Goal: Information Seeking & Learning: Learn about a topic

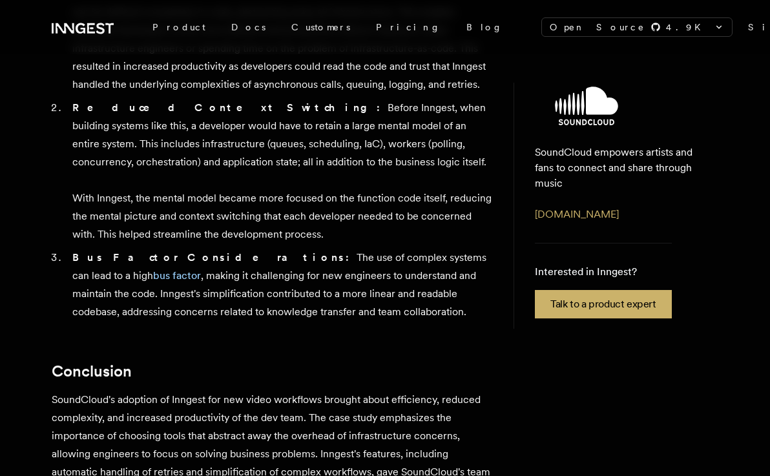
scroll to position [1308, 0]
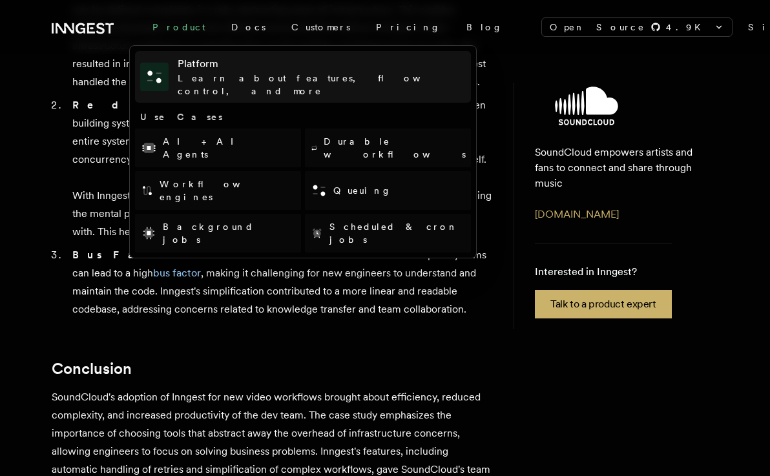
click at [184, 70] on h4 "Platform" at bounding box center [322, 64] width 288 height 16
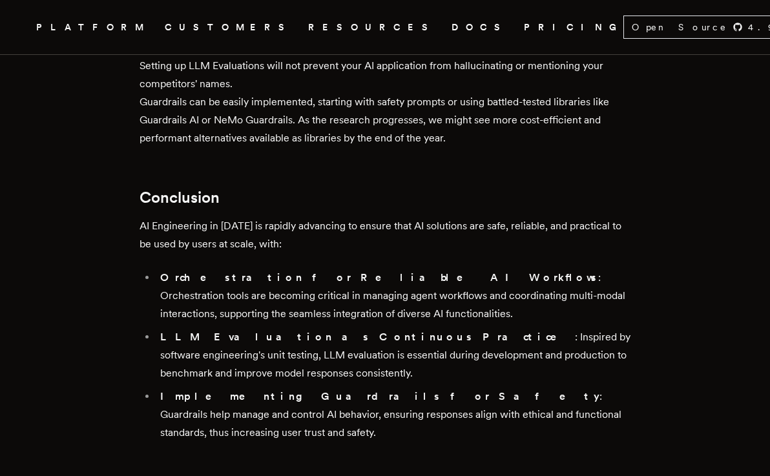
scroll to position [5173, 0]
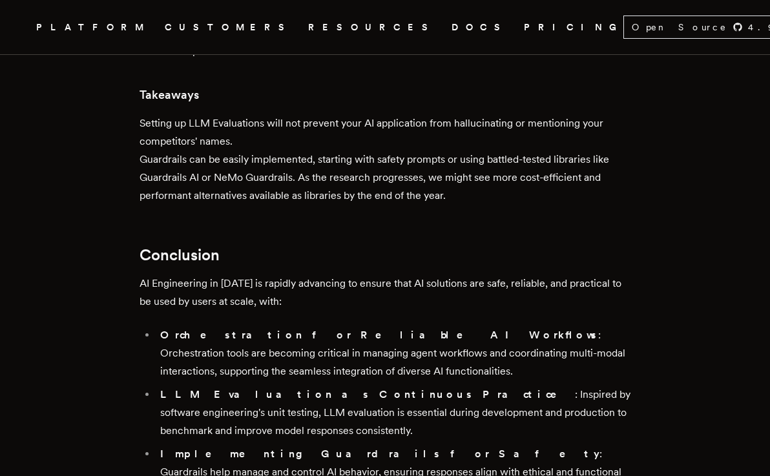
click at [452, 26] on link "DOCS" at bounding box center [480, 27] width 57 height 16
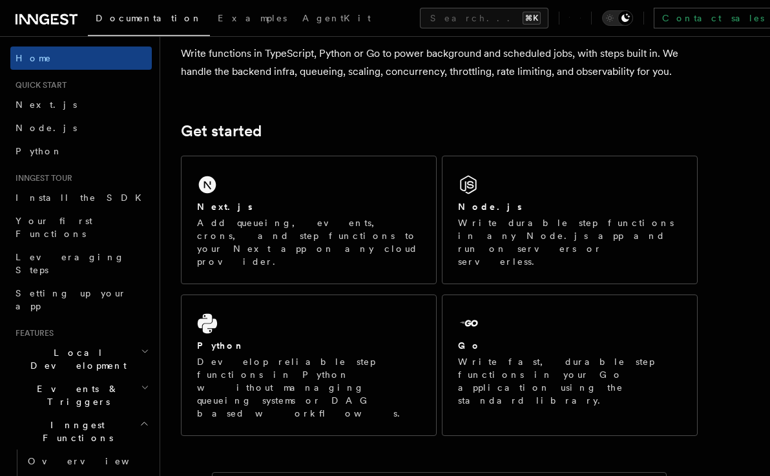
scroll to position [117, 0]
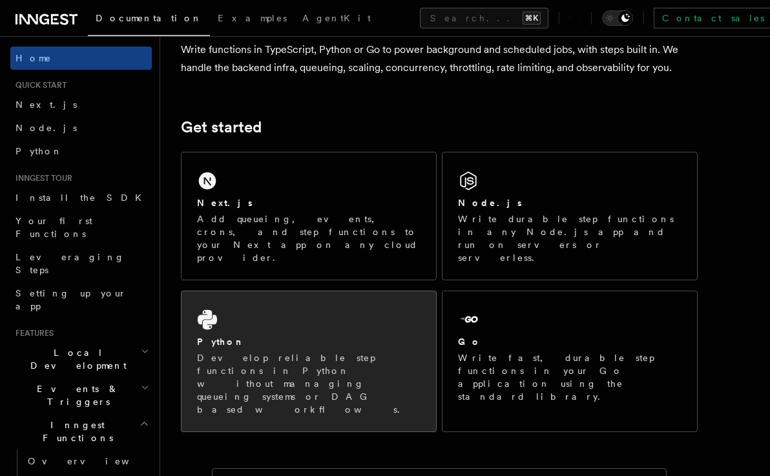
click at [255, 335] on div "Python" at bounding box center [309, 342] width 224 height 14
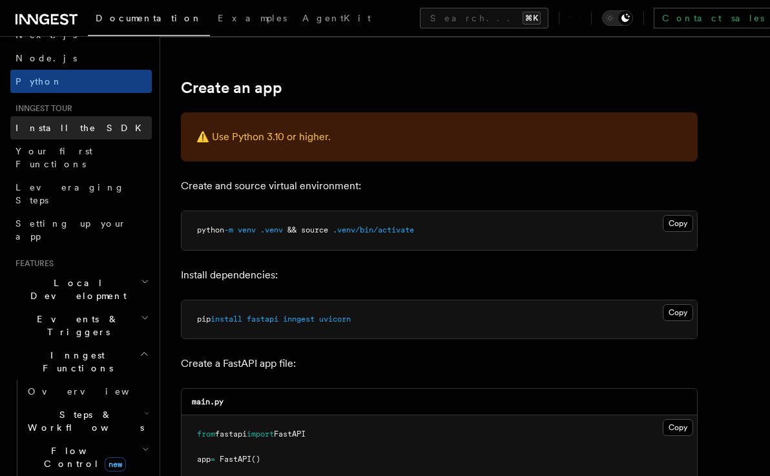
scroll to position [71, 0]
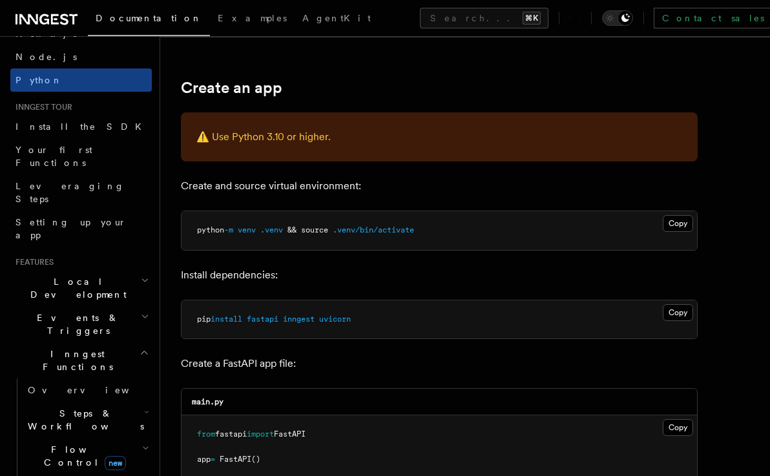
click at [81, 275] on span "Local Development" at bounding box center [75, 288] width 131 height 26
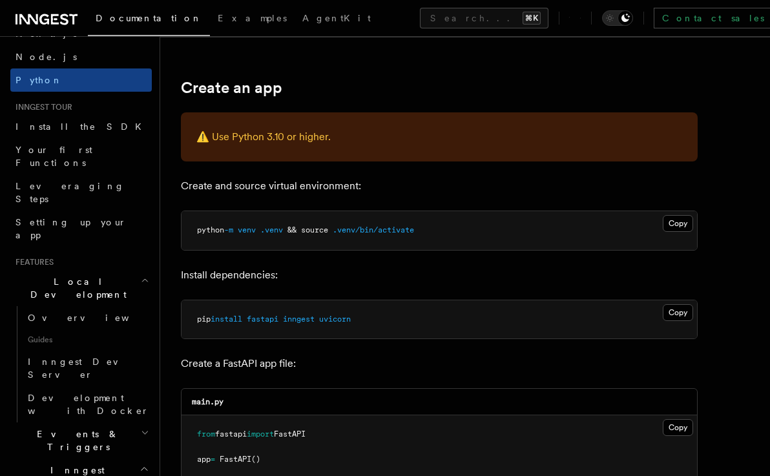
click at [81, 275] on span "Local Development" at bounding box center [75, 288] width 131 height 26
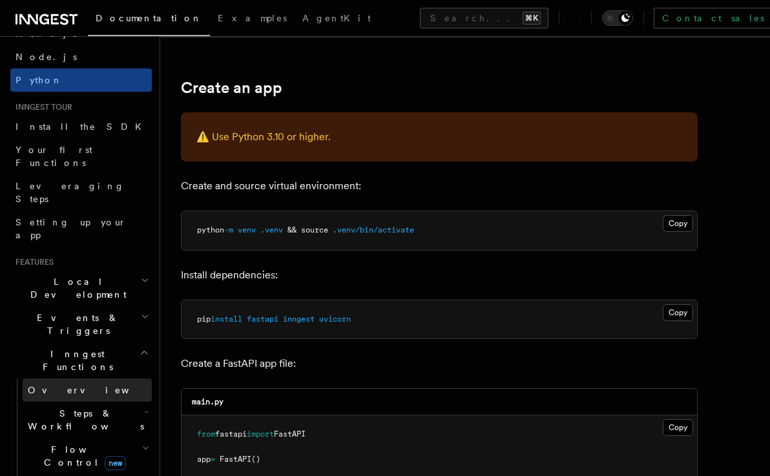
click at [59, 379] on link "Overview" at bounding box center [87, 390] width 129 height 23
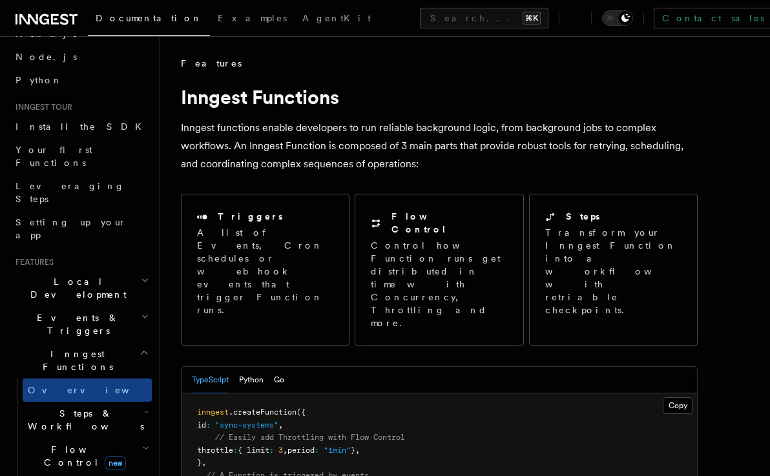
click at [62, 407] on span "Steps & Workflows" at bounding box center [83, 420] width 121 height 26
click at [247, 367] on button "Python" at bounding box center [251, 380] width 25 height 26
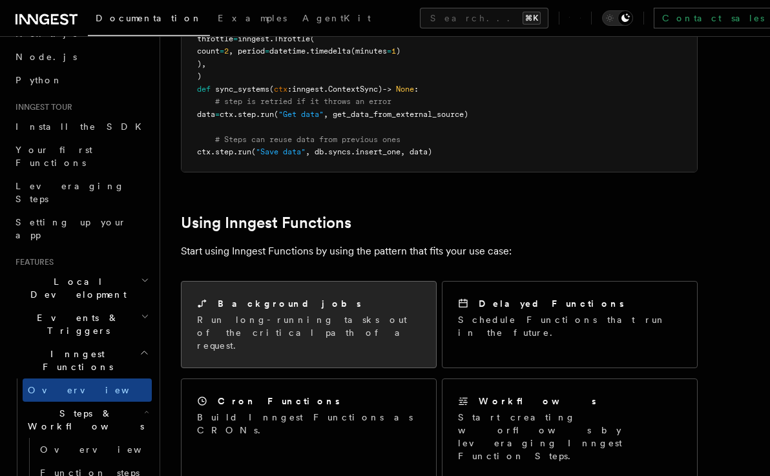
scroll to position [433, 0]
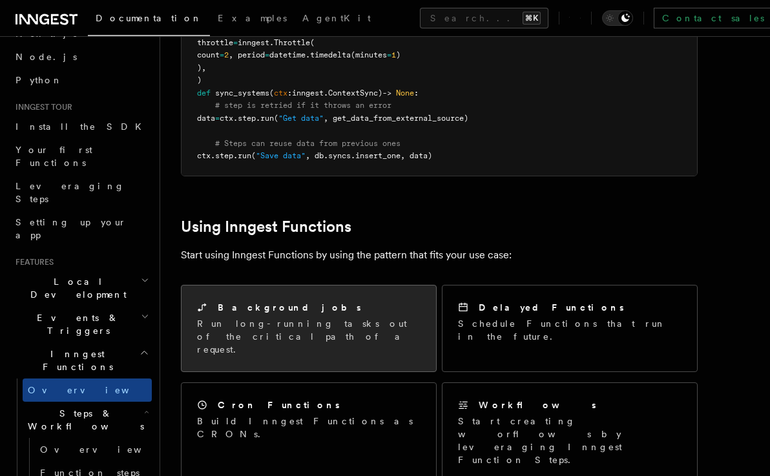
click at [327, 317] on p "Run long-running tasks out of the critical path of a request." at bounding box center [309, 336] width 224 height 39
